Goal: Information Seeking & Learning: Check status

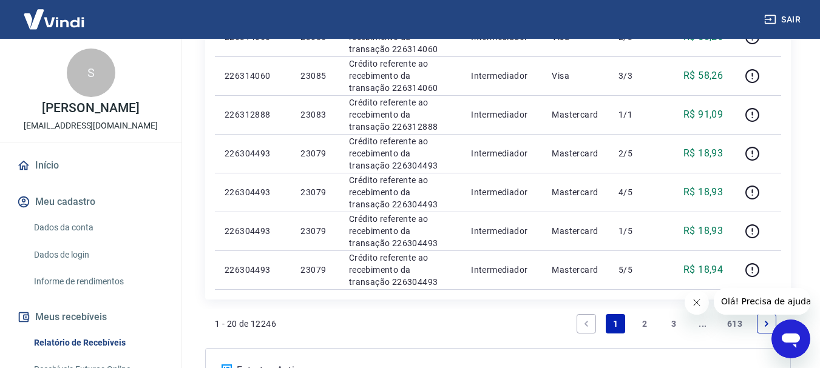
scroll to position [1044, 0]
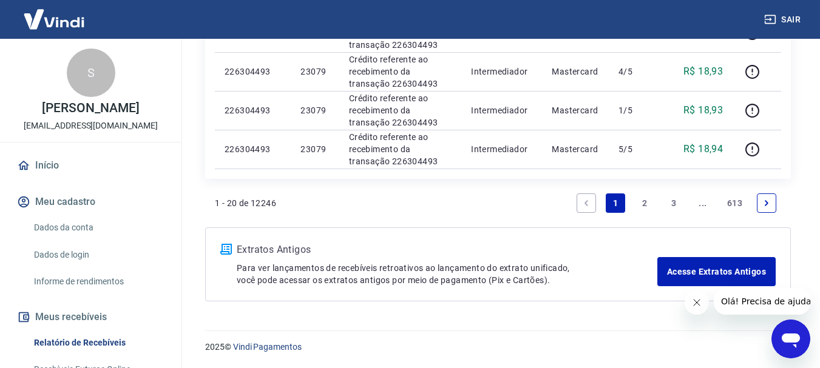
click at [636, 199] on link "2" at bounding box center [644, 203] width 19 height 19
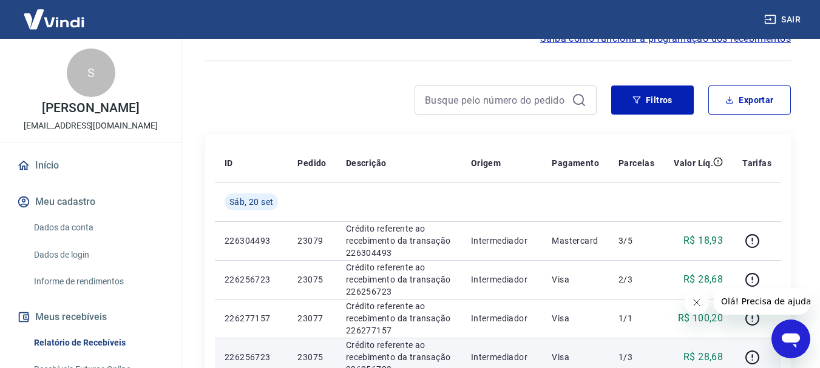
scroll to position [255, 0]
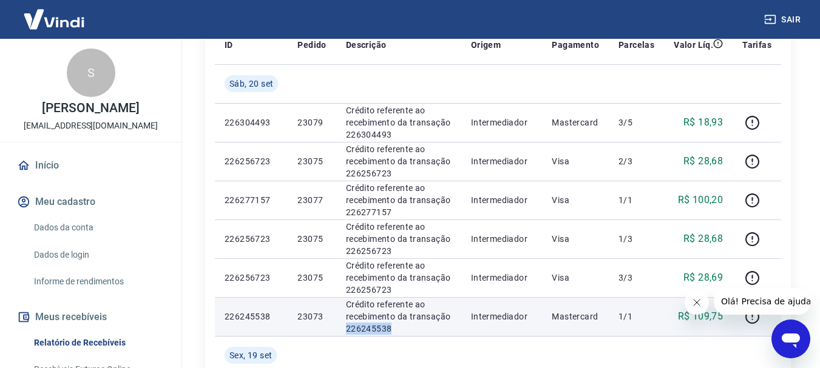
drag, startPoint x: 395, startPoint y: 329, endPoint x: 344, endPoint y: 333, distance: 51.1
click at [344, 333] on td "Crédito referente ao recebimento da transação 226245538" at bounding box center [398, 316] width 125 height 39
copy p "226245538"
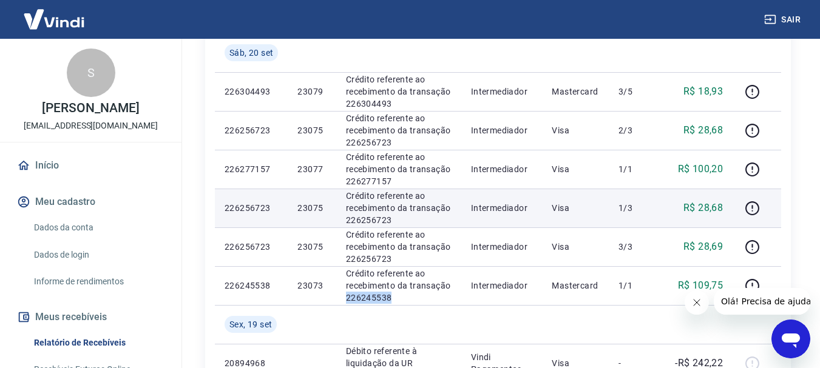
scroll to position [316, 0]
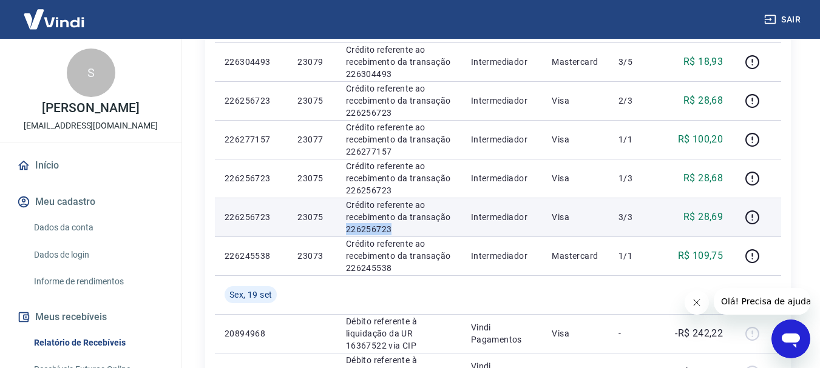
drag, startPoint x: 399, startPoint y: 229, endPoint x: 340, endPoint y: 229, distance: 58.9
click at [340, 229] on td "Crédito referente ao recebimento da transação 226256723" at bounding box center [398, 217] width 125 height 39
copy p "226256723"
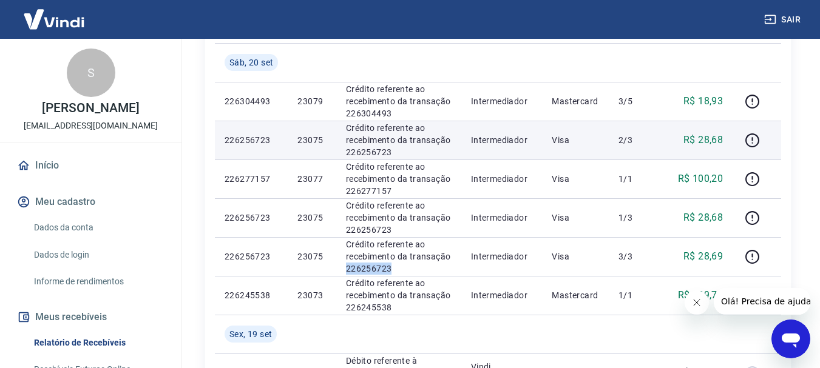
scroll to position [255, 0]
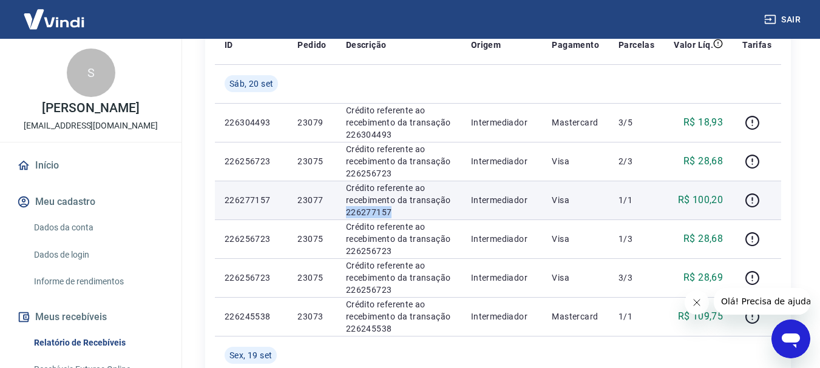
drag, startPoint x: 391, startPoint y: 208, endPoint x: 345, endPoint y: 214, distance: 47.1
click at [345, 214] on td "Crédito referente ao recebimento da transação 226277157" at bounding box center [398, 200] width 125 height 39
copy p "226277157"
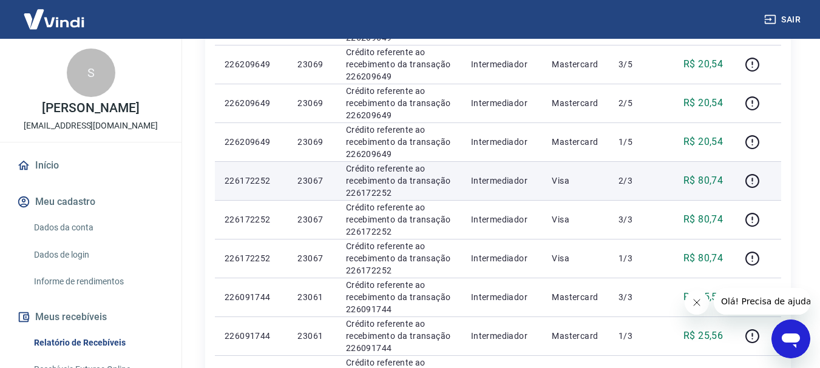
scroll to position [1044, 0]
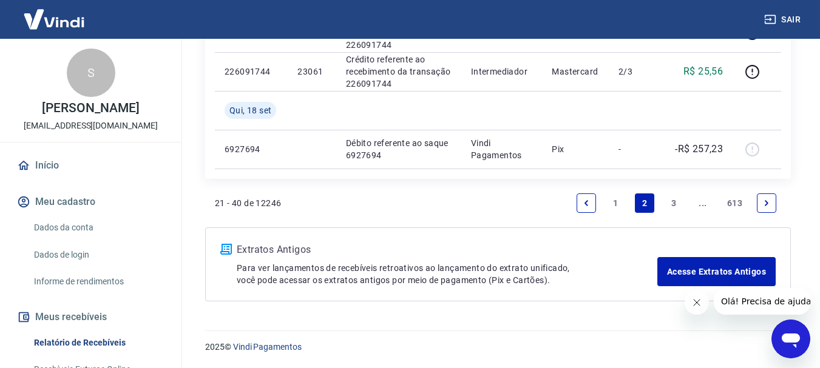
click at [589, 204] on icon "Previous page" at bounding box center [586, 203] width 8 height 8
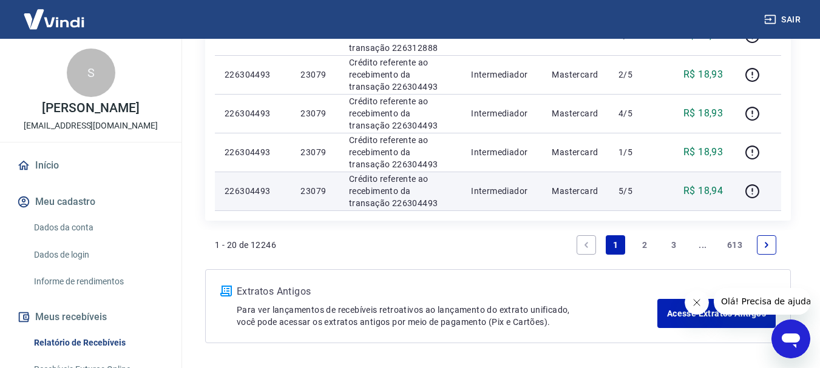
scroll to position [923, 0]
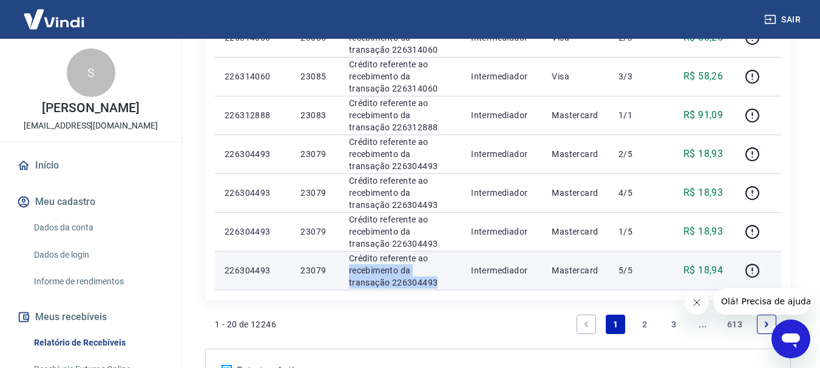
drag, startPoint x: 422, startPoint y: 284, endPoint x: 345, endPoint y: 275, distance: 77.6
click at [345, 275] on td "Crédito referente ao recebimento da transação 226304493" at bounding box center [400, 270] width 122 height 39
click at [349, 280] on p "Crédito referente ao recebimento da transação 226304493" at bounding box center [400, 270] width 103 height 36
drag, startPoint x: 394, startPoint y: 290, endPoint x: 348, endPoint y: 284, distance: 47.1
click at [348, 284] on td "Crédito referente ao recebimento da transação 226304493" at bounding box center [400, 270] width 122 height 39
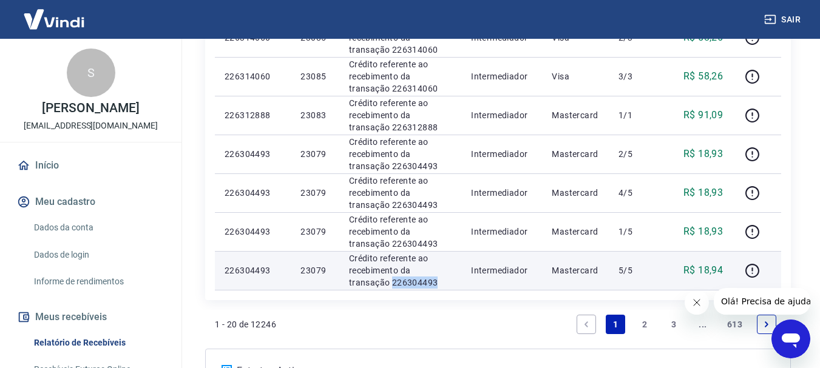
copy p "226304493"
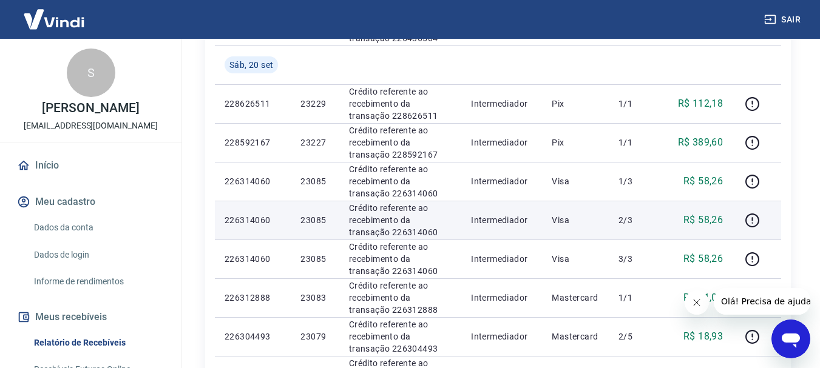
scroll to position [862, 0]
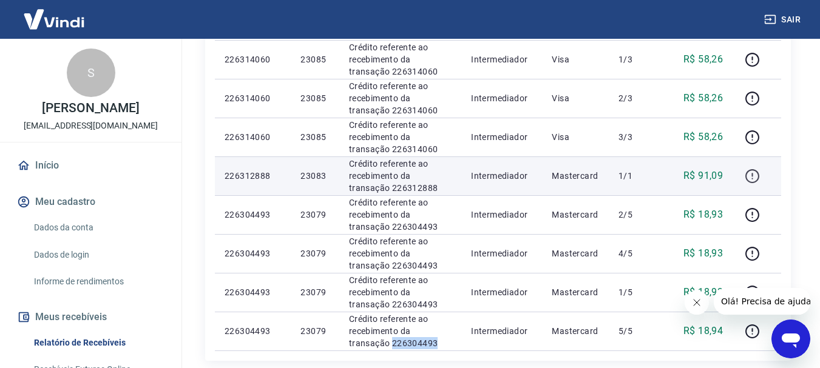
click at [748, 175] on icon "button" at bounding box center [751, 176] width 15 height 15
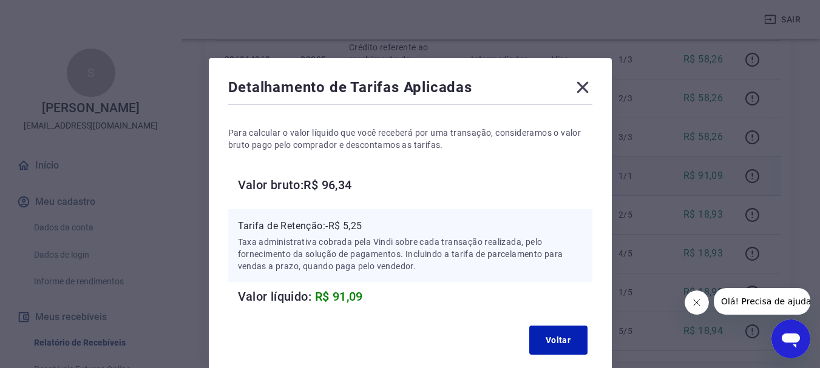
click at [576, 84] on icon at bounding box center [582, 87] width 19 height 19
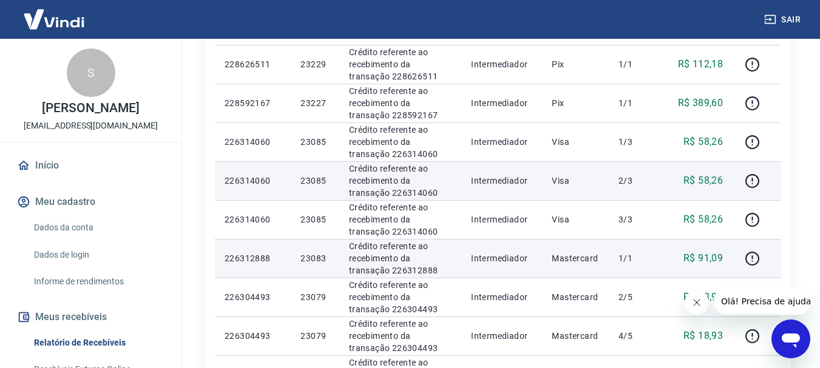
scroll to position [802, 0]
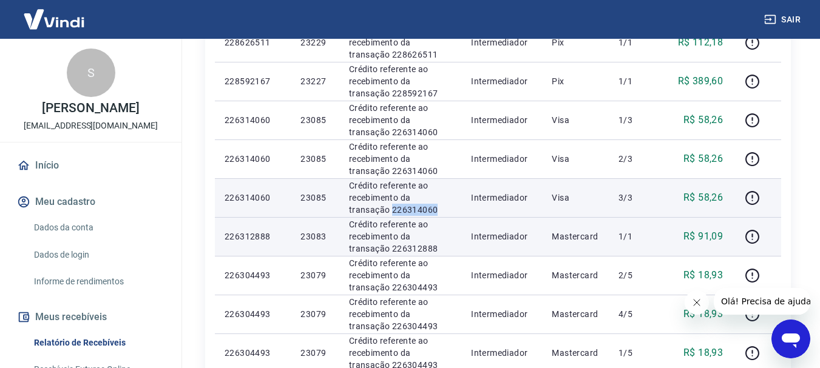
drag, startPoint x: 400, startPoint y: 209, endPoint x: 349, endPoint y: 211, distance: 51.0
click at [349, 211] on p "Crédito referente ao recebimento da transação 226314060" at bounding box center [400, 198] width 103 height 36
copy p "226314060"
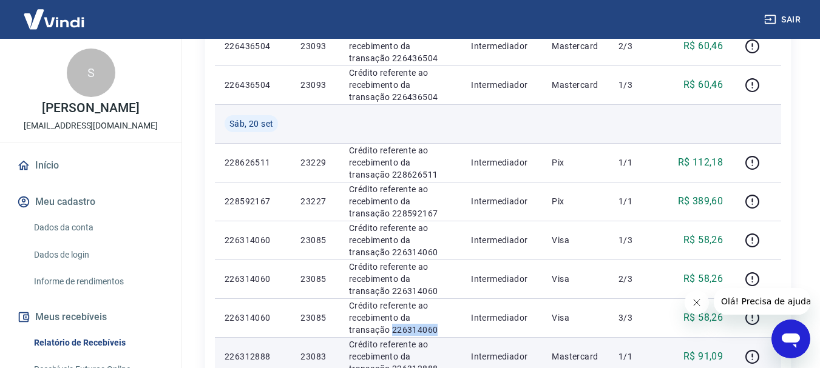
scroll to position [498, 0]
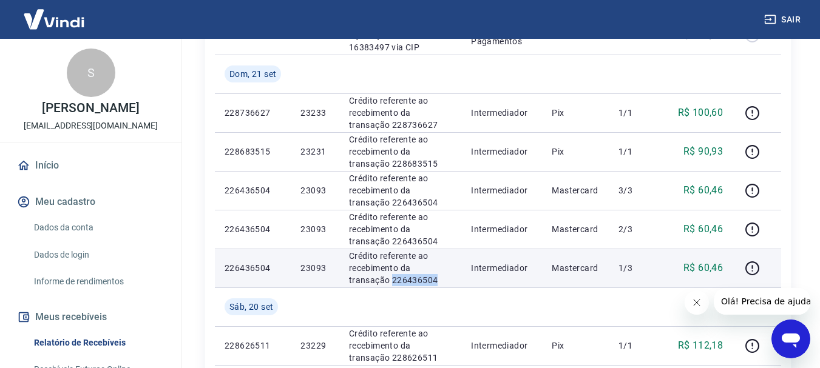
drag, startPoint x: 402, startPoint y: 279, endPoint x: 346, endPoint y: 276, distance: 55.9
click at [346, 276] on td "Crédito referente ao recebimento da transação 226436504" at bounding box center [400, 268] width 122 height 39
copy p "226436504"
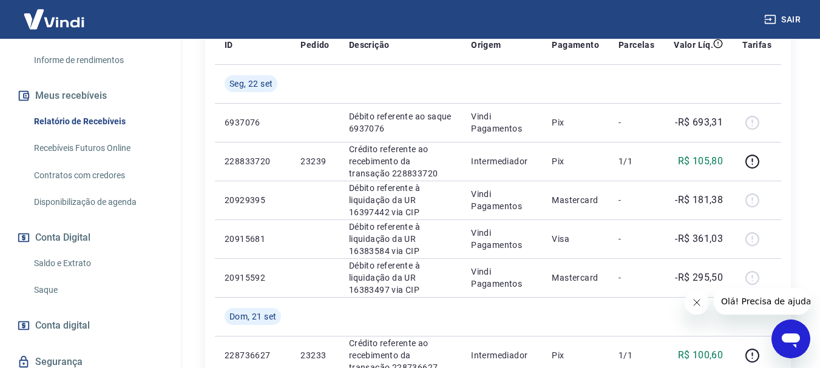
scroll to position [243, 0]
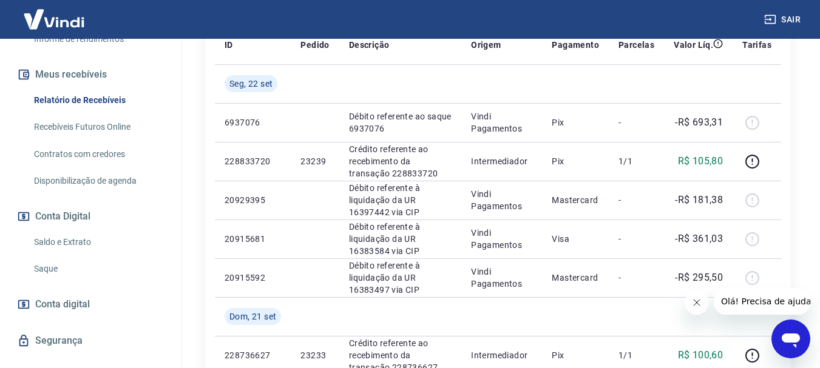
click at [86, 242] on link "Saldo e Extrato" at bounding box center [98, 242] width 138 height 25
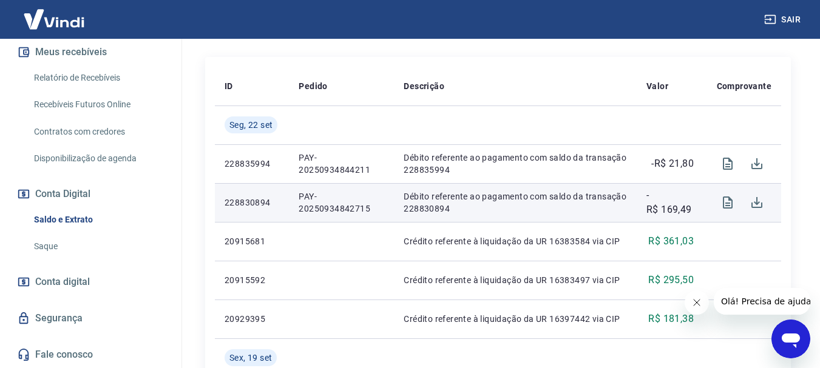
scroll to position [243, 0]
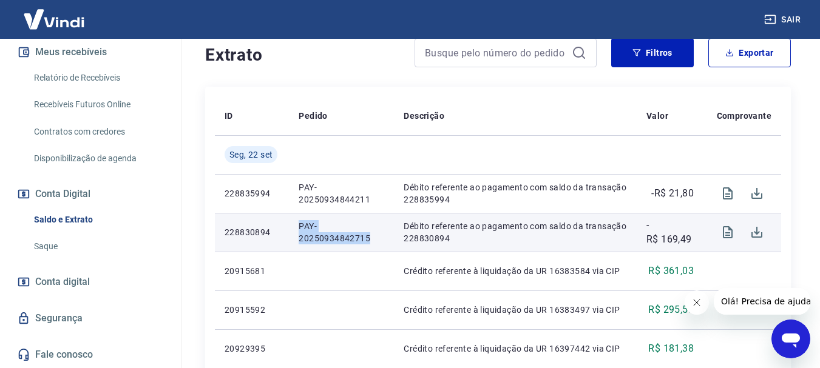
drag, startPoint x: 359, startPoint y: 238, endPoint x: 300, endPoint y: 223, distance: 60.8
click at [300, 223] on p "PAY-20250934842715" at bounding box center [342, 232] width 86 height 24
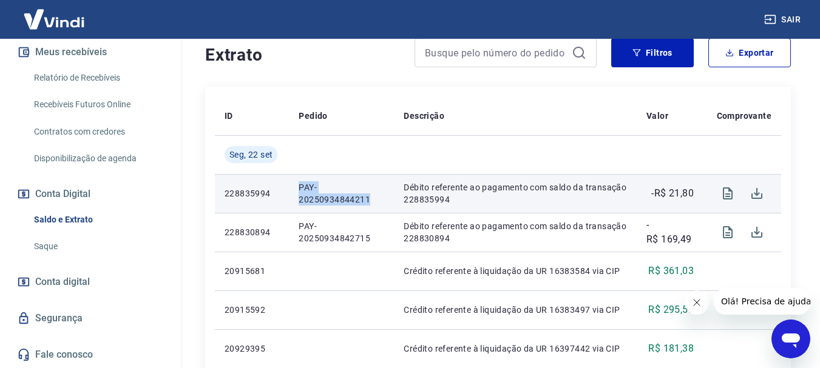
drag, startPoint x: 371, startPoint y: 201, endPoint x: 300, endPoint y: 189, distance: 72.1
click at [297, 190] on td "PAY-20250934844211" at bounding box center [341, 193] width 105 height 39
copy p "PAY-20250934844211"
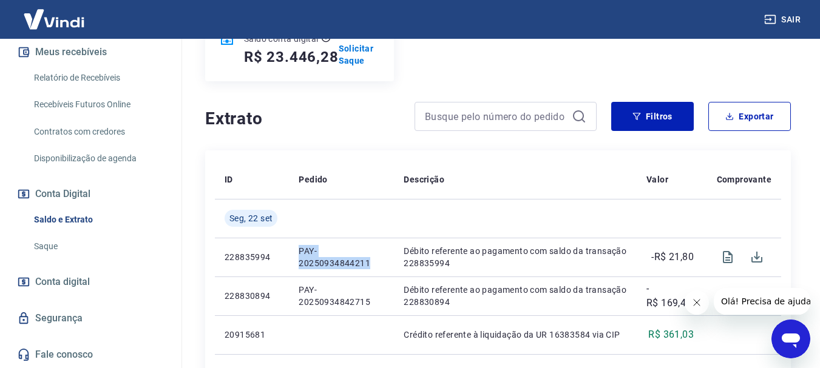
scroll to position [121, 0]
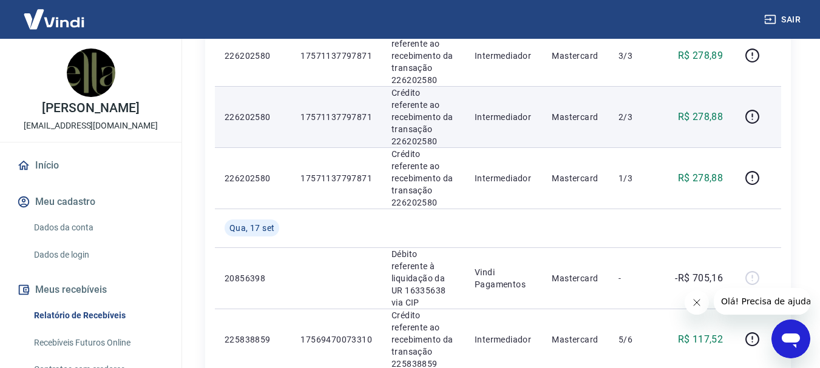
scroll to position [364, 0]
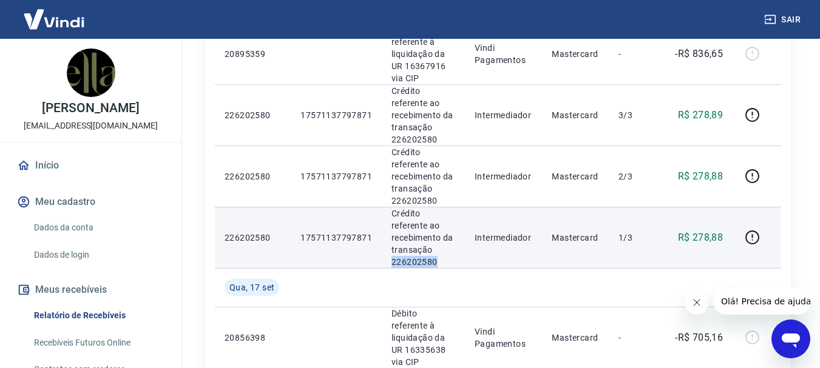
drag, startPoint x: 441, startPoint y: 200, endPoint x: 393, endPoint y: 204, distance: 47.5
click at [393, 208] on p "Crédito referente ao recebimento da transação 226202580" at bounding box center [423, 238] width 64 height 61
copy p "226202580"
